Goal: Task Accomplishment & Management: Manage account settings

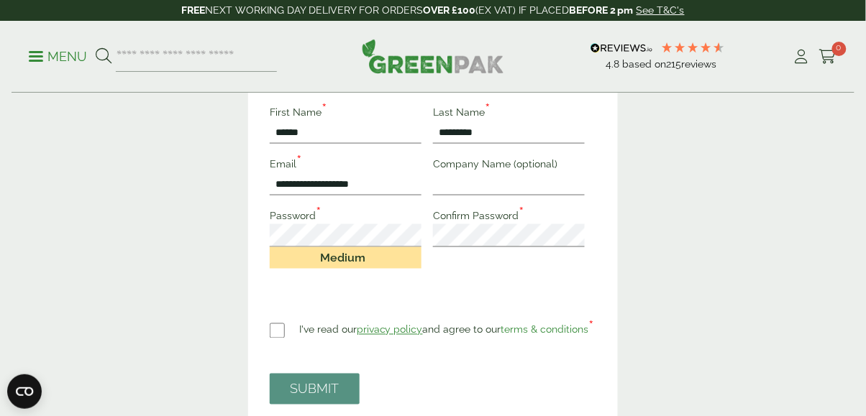
click at [298, 334] on div "I've read our privacy policy and agree to our terms & conditions *" at bounding box center [432, 328] width 325 height 26
click at [343, 380] on button "SUBMIT" at bounding box center [315, 389] width 90 height 31
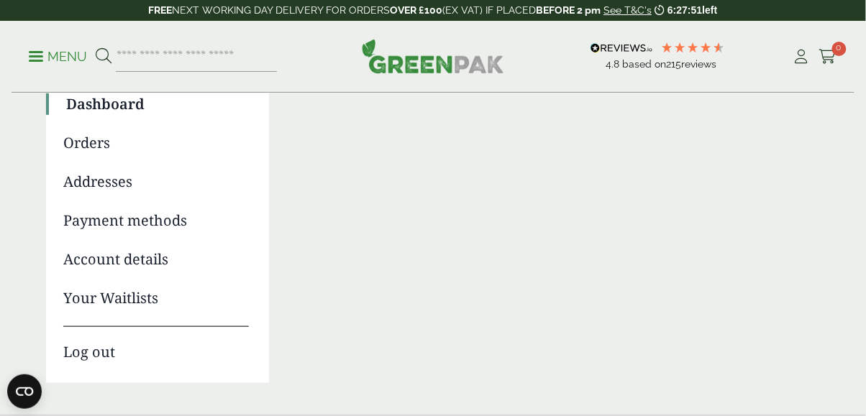
scroll to position [136, 0]
click at [122, 190] on link "Addresses" at bounding box center [156, 181] width 186 height 22
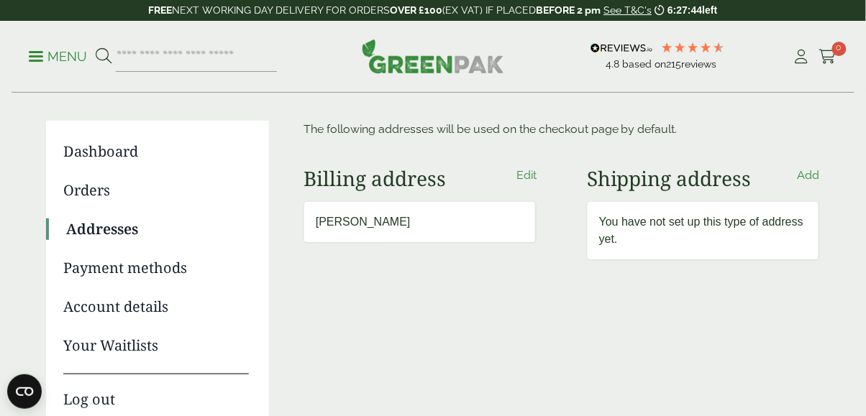
scroll to position [87, 0]
click at [810, 180] on link "Add" at bounding box center [808, 176] width 22 height 17
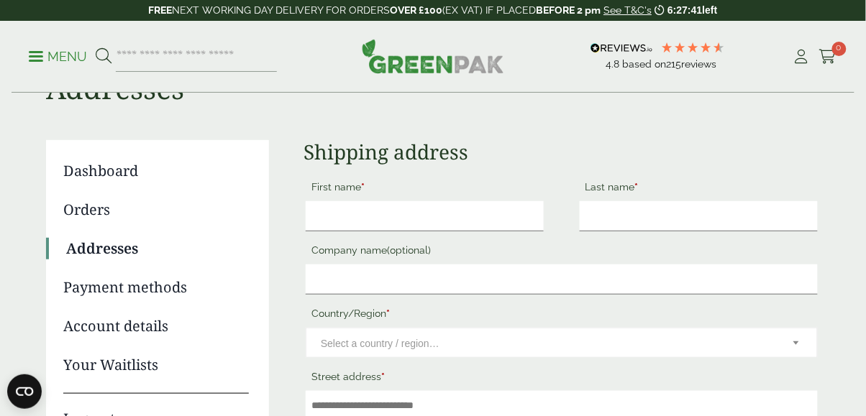
scroll to position [83, 0]
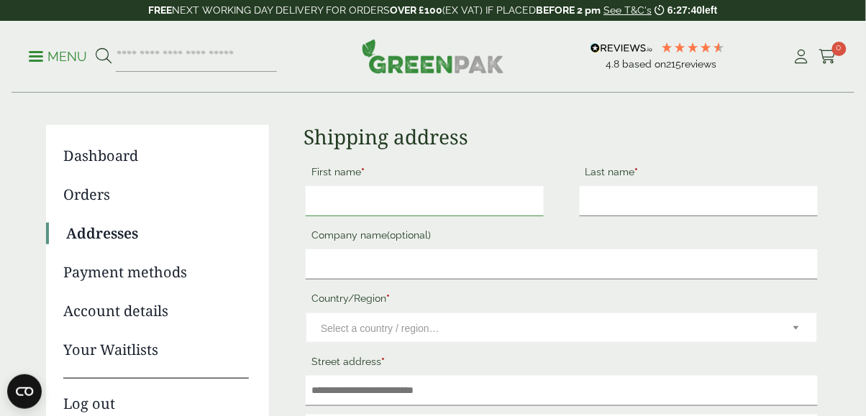
click at [457, 203] on input "First name *" at bounding box center [425, 201] width 238 height 30
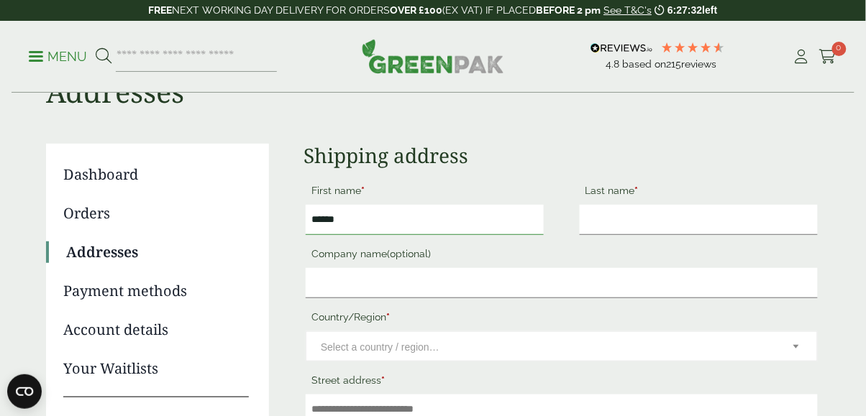
scroll to position [63, 0]
type input "*****"
click at [659, 247] on label "Company name (optional)" at bounding box center [562, 257] width 512 height 24
click at [659, 270] on input "Company name (optional)" at bounding box center [562, 285] width 512 height 30
click at [647, 220] on input "Last name *" at bounding box center [699, 221] width 238 height 30
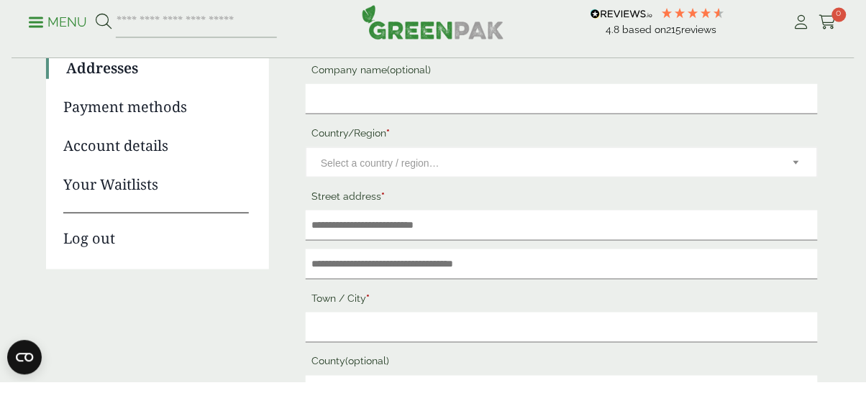
type input "*********"
click at [498, 205] on span "Select a country / region…" at bounding box center [547, 197] width 453 height 30
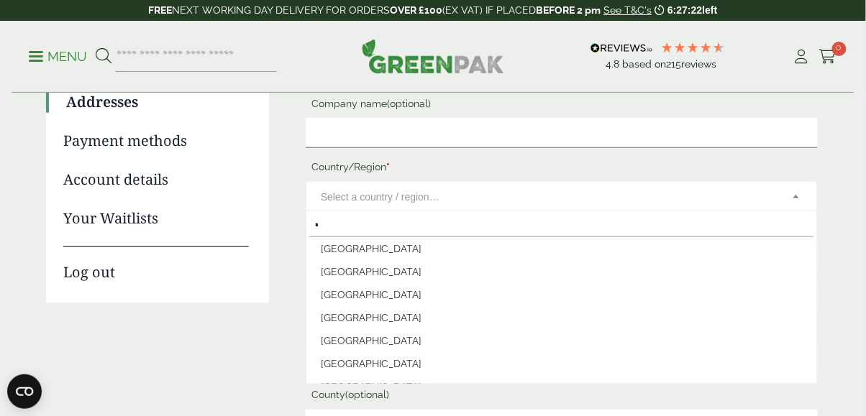
scroll to position [0, 0]
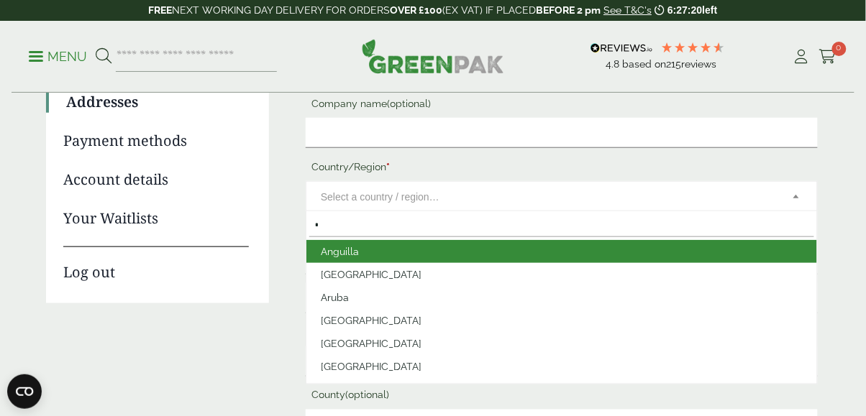
type input "**"
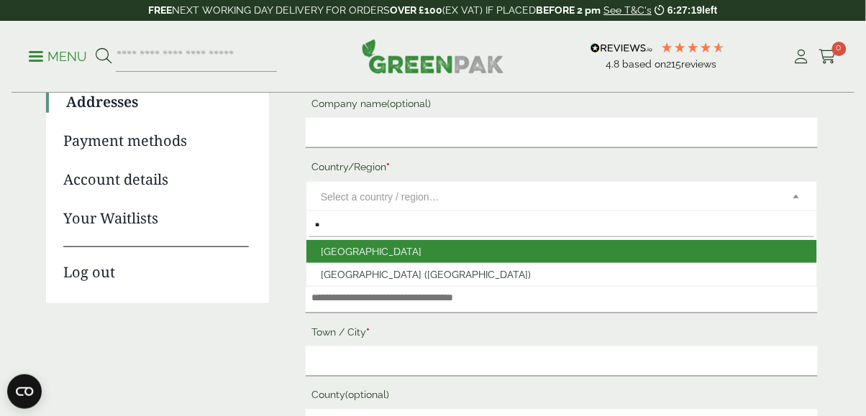
select select "**"
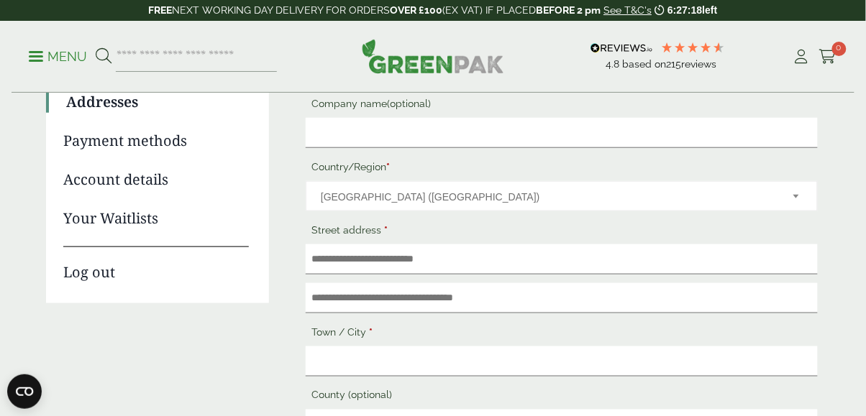
scroll to position [202, 0]
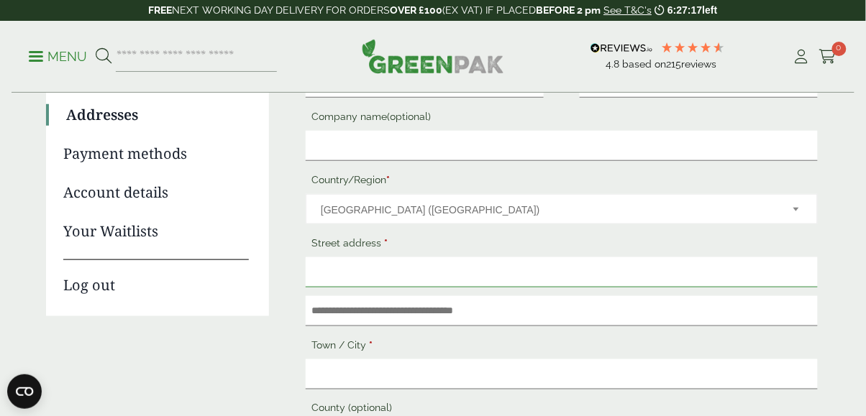
click at [495, 274] on input "Street address *" at bounding box center [562, 272] width 512 height 30
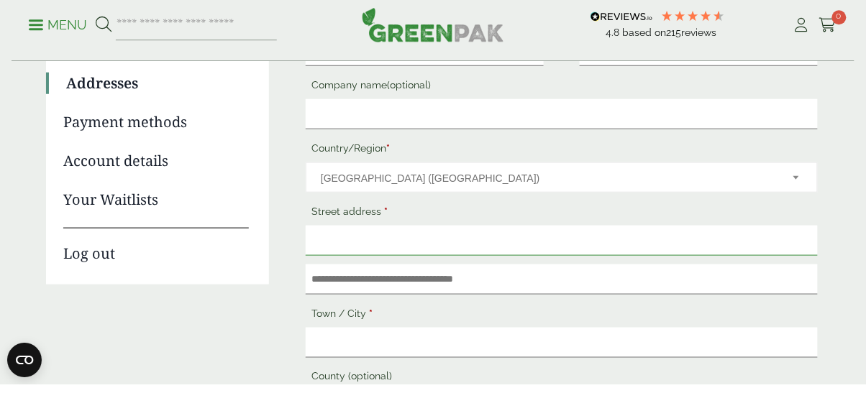
scroll to position [237, 0]
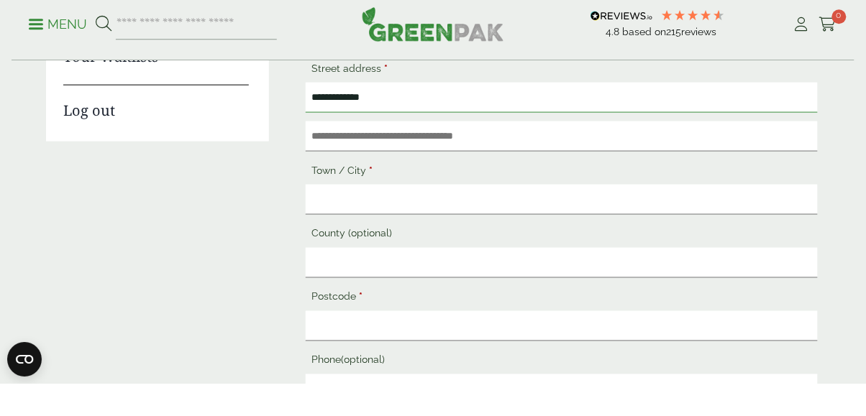
type input "**********"
click at [554, 232] on input "Town / City *" at bounding box center [562, 231] width 512 height 30
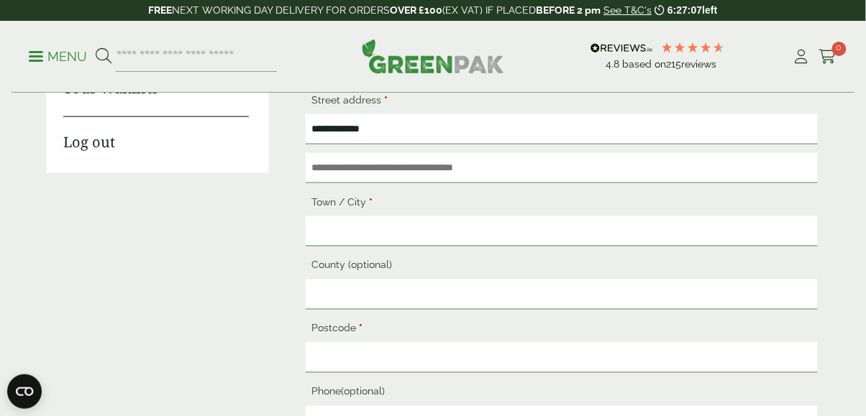
type input "*"
type input "**********"
click at [444, 306] on input "County (optional)" at bounding box center [562, 295] width 512 height 30
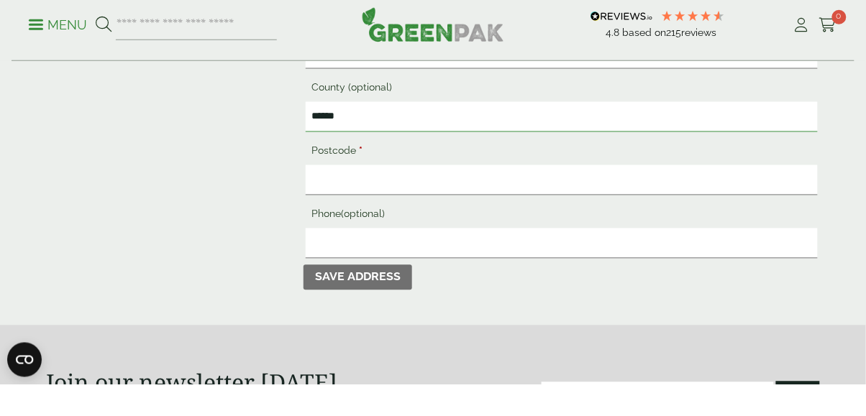
type input "******"
click at [488, 237] on label "Phone (optional)" at bounding box center [562, 248] width 512 height 24
click at [488, 260] on input "Phone (optional)" at bounding box center [562, 275] width 512 height 30
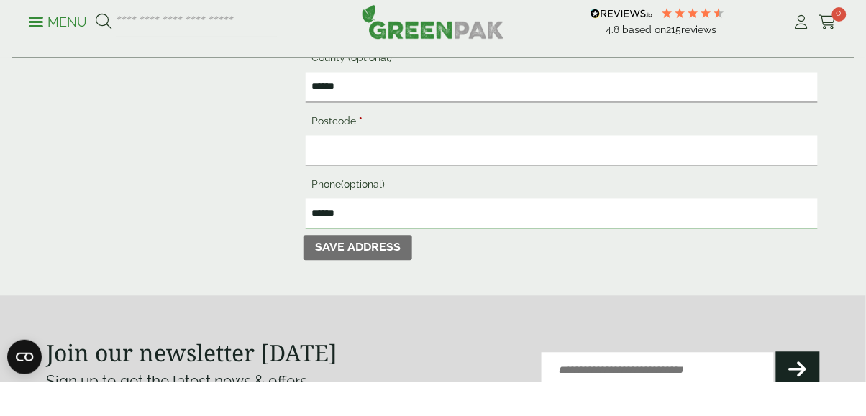
scroll to position [535, 0]
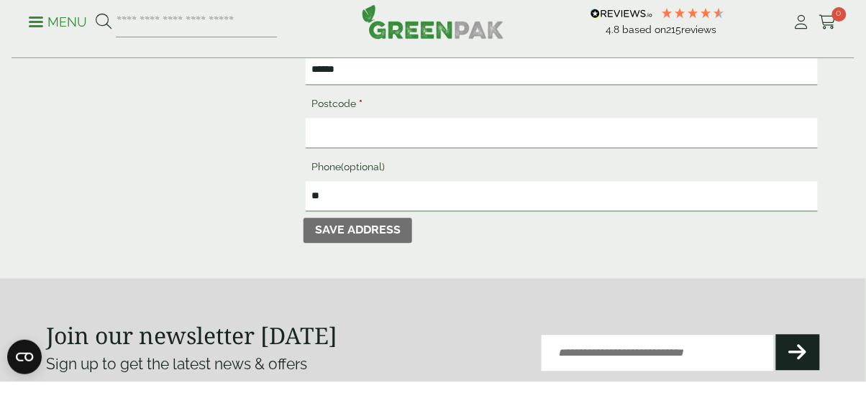
type input "*"
click at [470, 168] on input "Postcode *" at bounding box center [562, 168] width 512 height 30
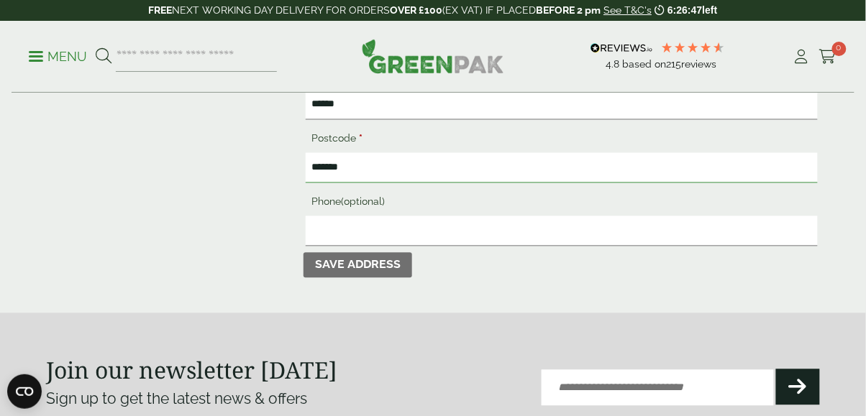
type input "******"
click at [526, 233] on input "Phone (optional)" at bounding box center [562, 231] width 512 height 30
click at [377, 273] on button "Save address" at bounding box center [357, 266] width 109 height 26
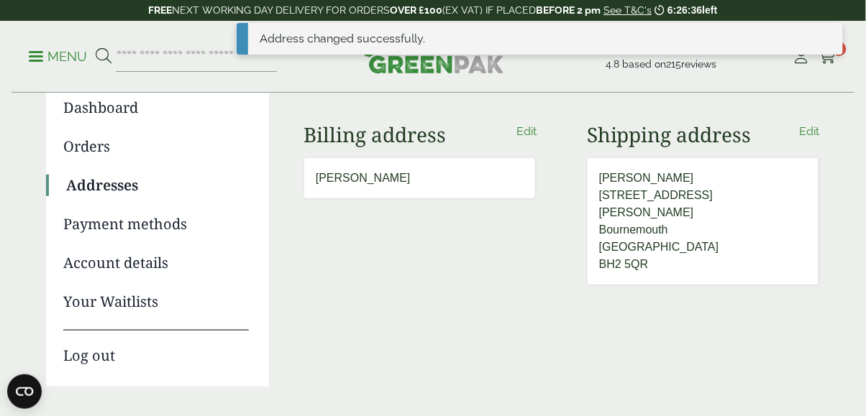
scroll to position [132, 0]
click at [173, 228] on link "Payment methods" at bounding box center [156, 224] width 186 height 22
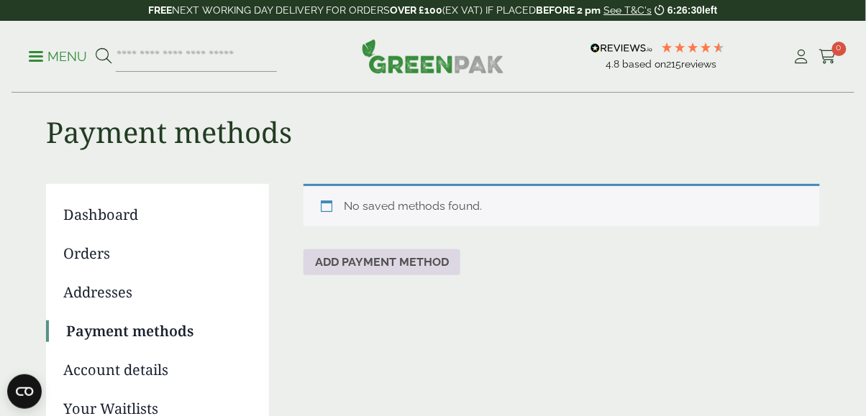
click at [431, 273] on link "Add payment method" at bounding box center [381, 263] width 157 height 26
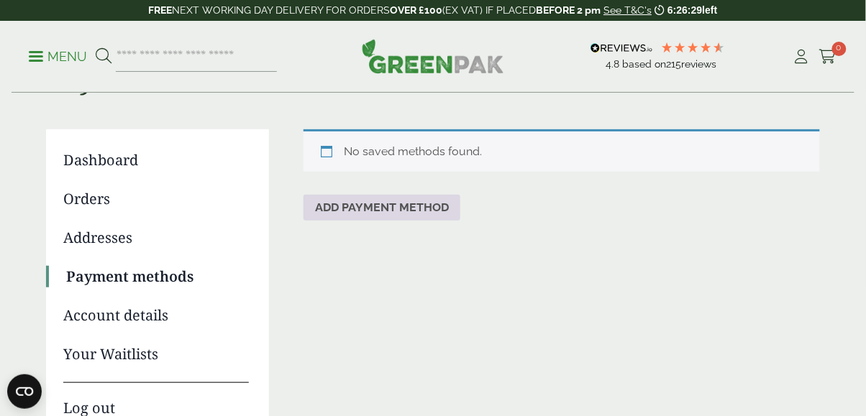
scroll to position [93, 0]
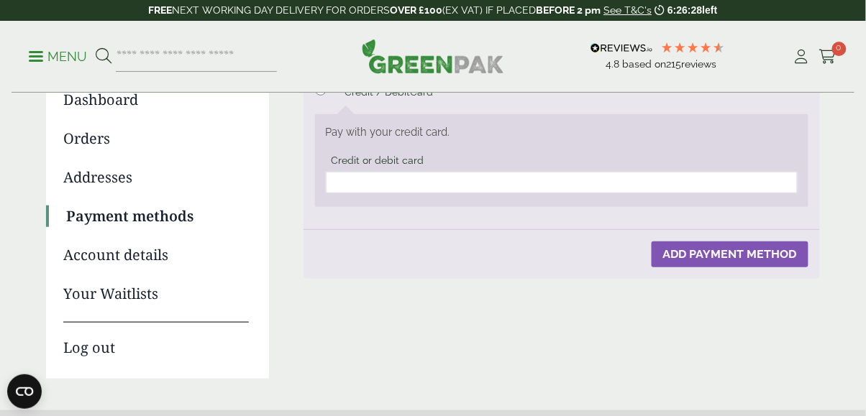
scroll to position [139, 0]
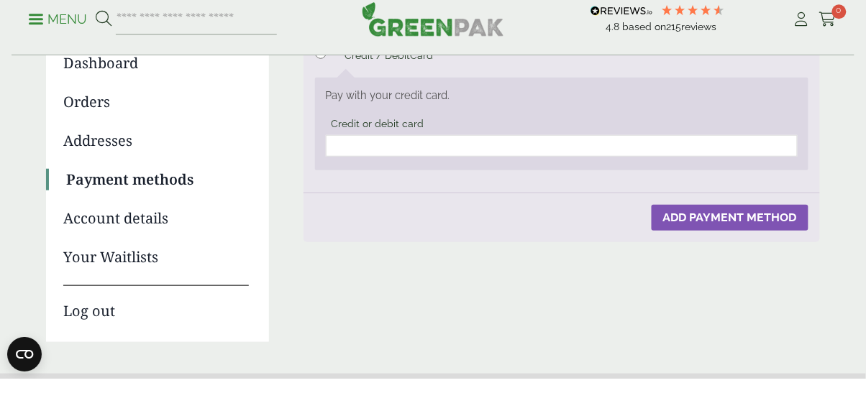
click at [678, 155] on fieldset "Credit or debit card" at bounding box center [562, 175] width 472 height 45
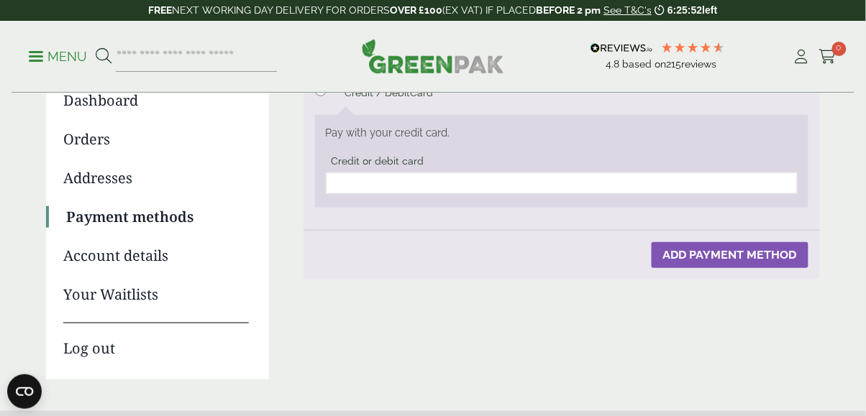
click at [549, 188] on iframe at bounding box center [562, 183] width 464 height 13
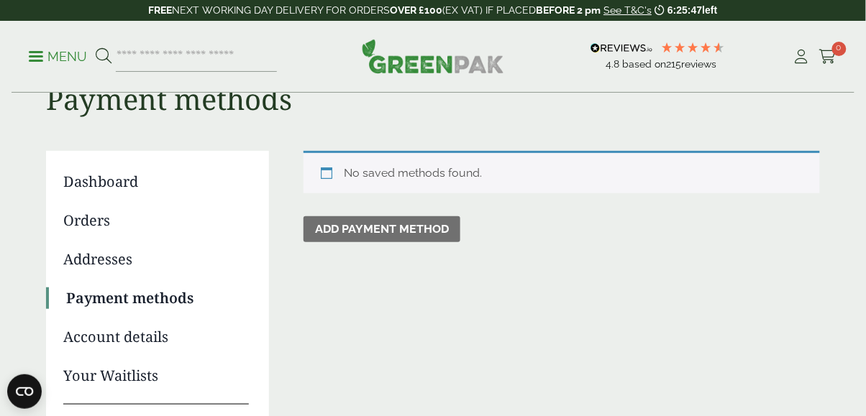
scroll to position [40, 0]
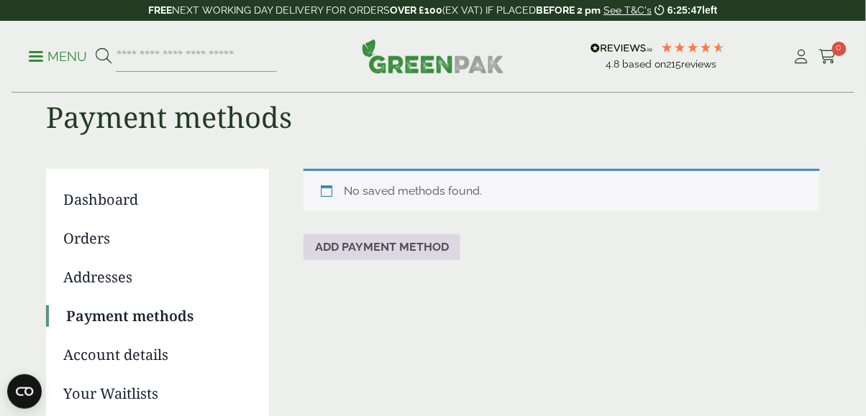
click at [418, 243] on link "Add payment method" at bounding box center [381, 247] width 157 height 26
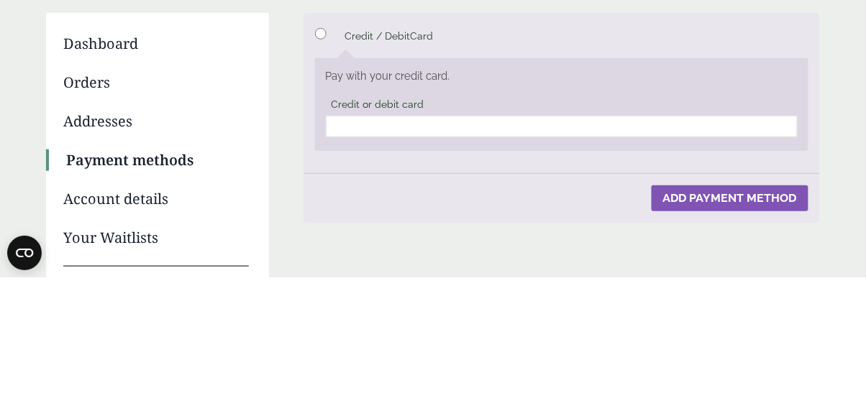
scroll to position [58, 0]
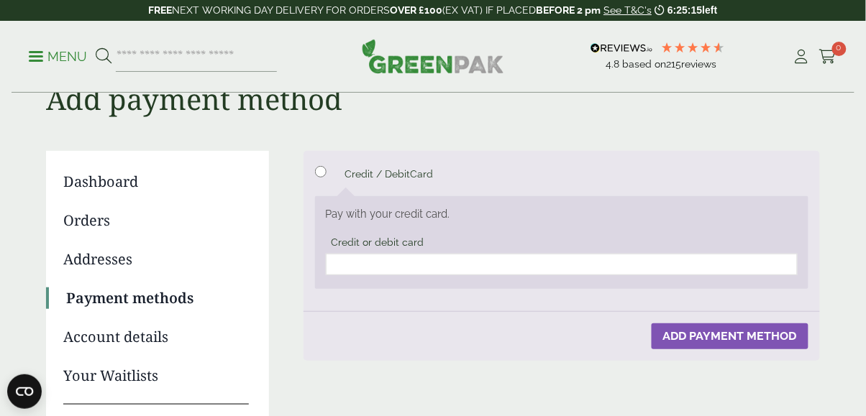
click at [430, 271] on div at bounding box center [562, 265] width 472 height 22
click at [759, 331] on button "Add payment method" at bounding box center [729, 337] width 157 height 26
